Goal: Transaction & Acquisition: Purchase product/service

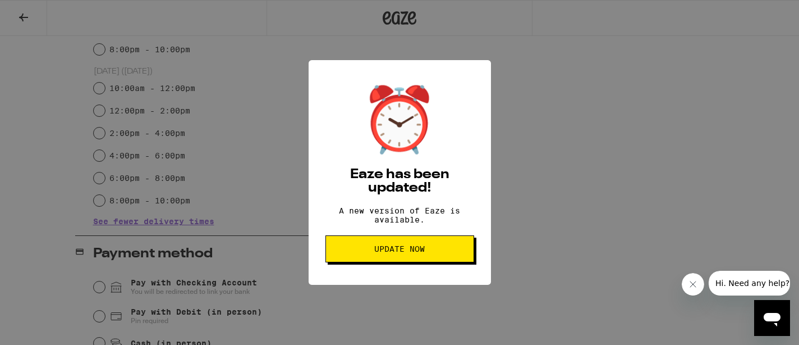
click at [399, 250] on span "Update Now" at bounding box center [399, 249] width 51 height 8
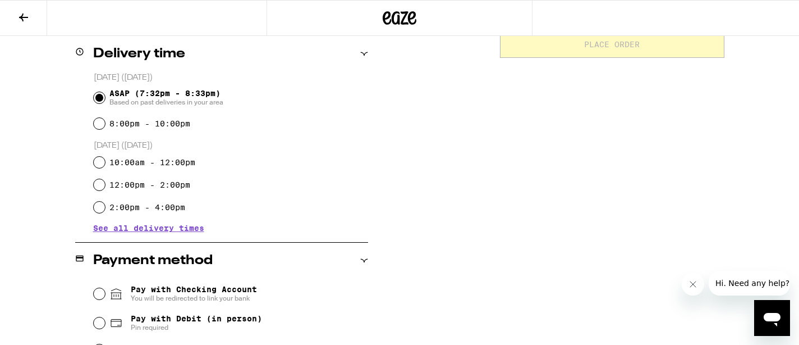
scroll to position [278, 0]
click at [125, 227] on span "See all delivery times" at bounding box center [148, 227] width 111 height 8
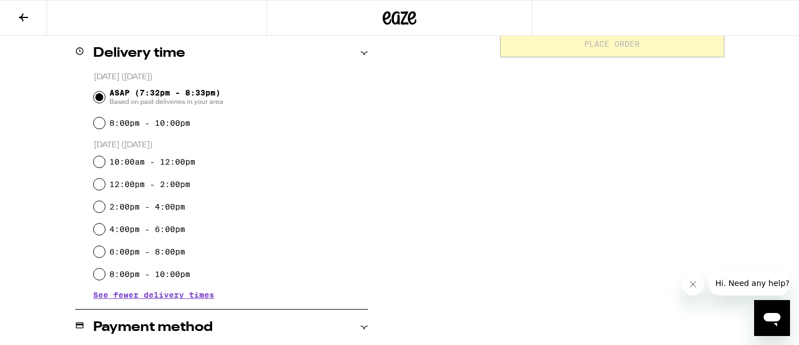
click at [129, 253] on label "6:00pm - 8:00pm" at bounding box center [147, 251] width 76 height 9
click at [105, 253] on input "6:00pm - 8:00pm" at bounding box center [99, 251] width 11 height 11
radio input "true"
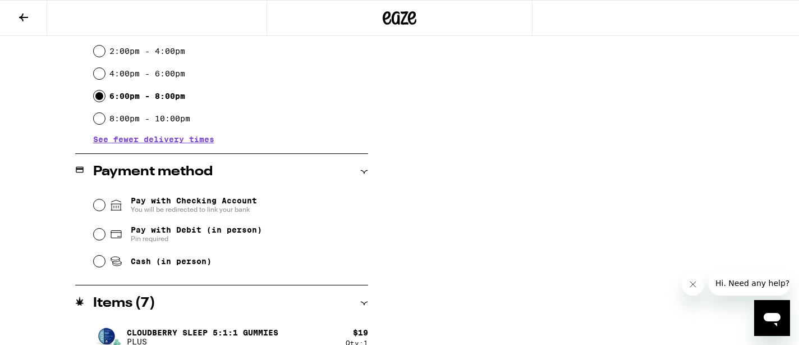
scroll to position [532, 0]
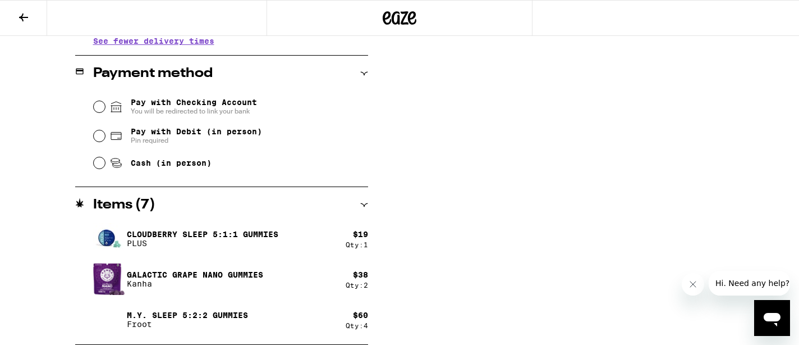
click at [168, 139] on span "Pin required" at bounding box center [196, 140] width 131 height 9
click at [105, 139] on input "Pay with Debit (in person) Pin required" at bounding box center [99, 135] width 11 height 11
radio input "true"
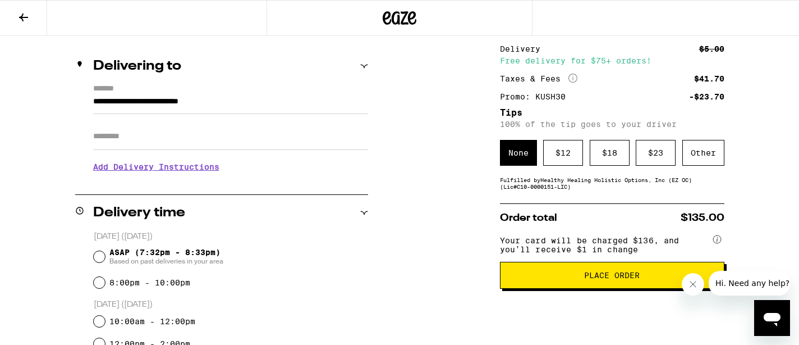
scroll to position [118, 0]
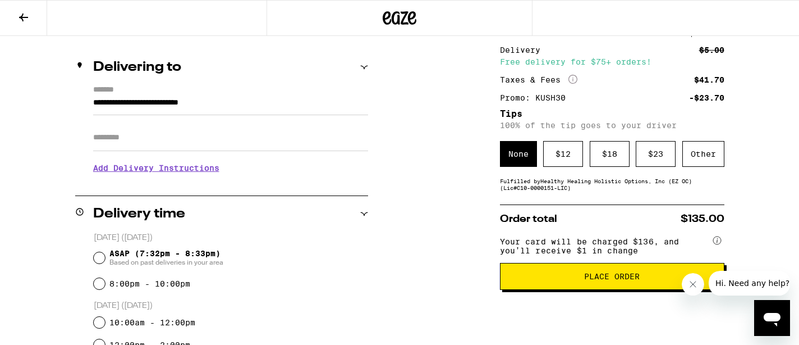
click at [620, 280] on span "Place Order" at bounding box center [612, 276] width 56 height 8
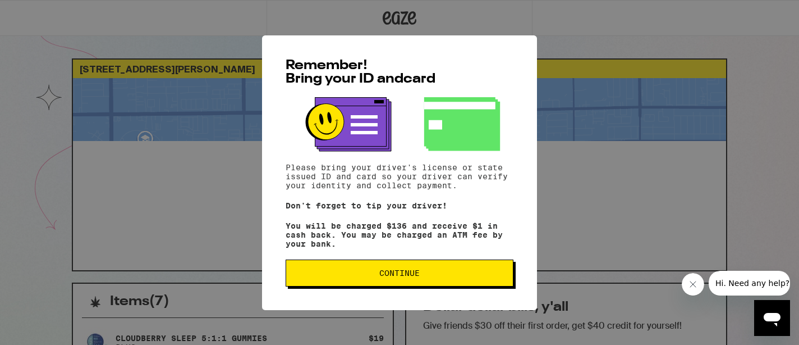
click at [383, 277] on span "Continue" at bounding box center [399, 273] width 40 height 8
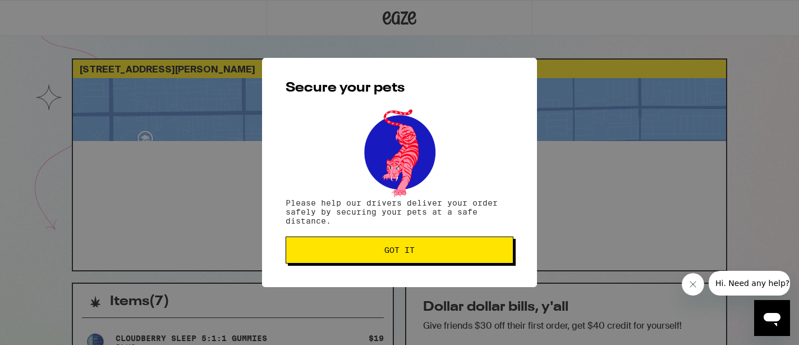
click at [382, 253] on span "Got it" at bounding box center [399, 250] width 209 height 8
